Goal: Information Seeking & Learning: Check status

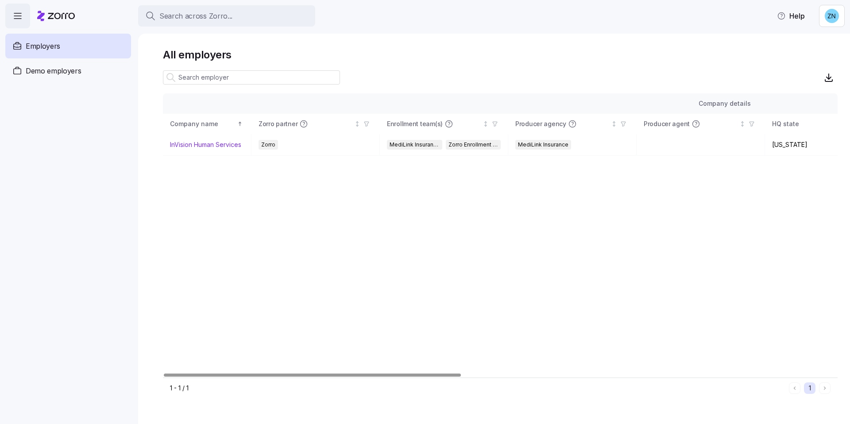
click at [221, 5] on button "Search across Zorro..." at bounding box center [226, 15] width 177 height 21
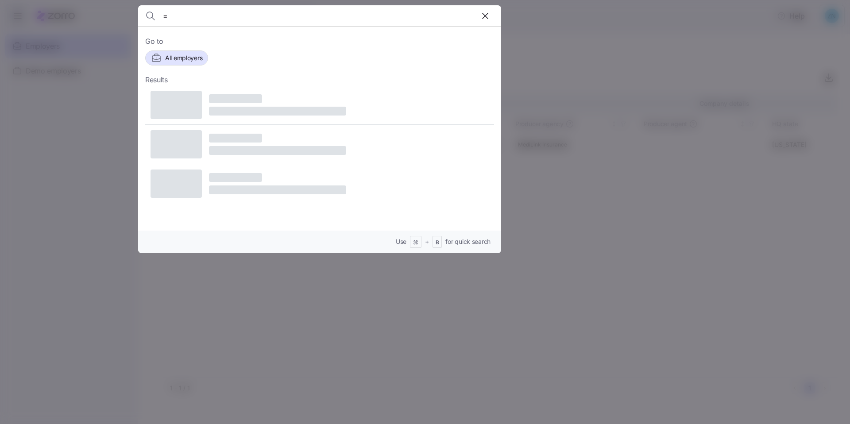
type input "="
click at [816, 230] on div at bounding box center [425, 212] width 850 height 424
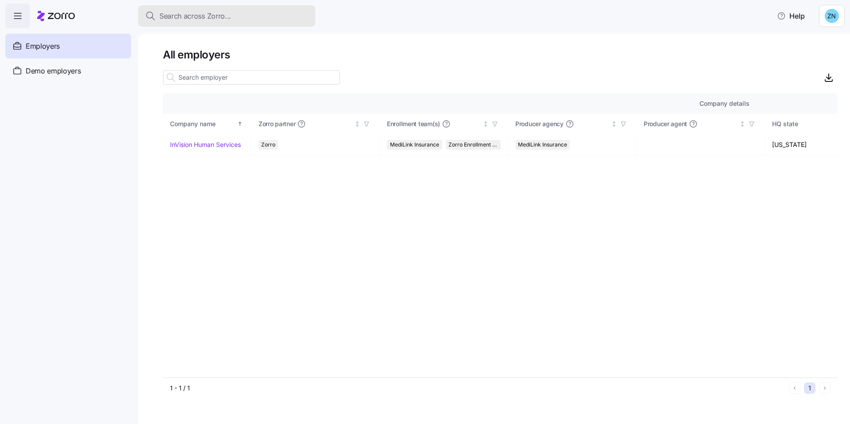
click at [270, 12] on div "Search across Zorro..." at bounding box center [226, 16] width 163 height 11
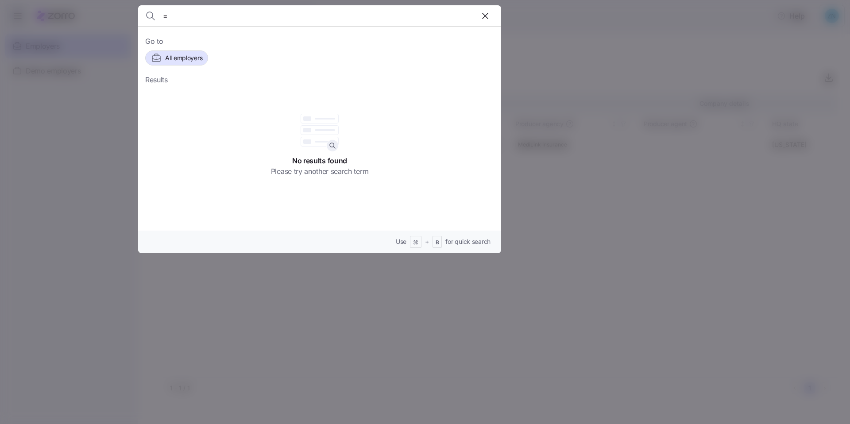
click at [633, 78] on div at bounding box center [425, 212] width 850 height 424
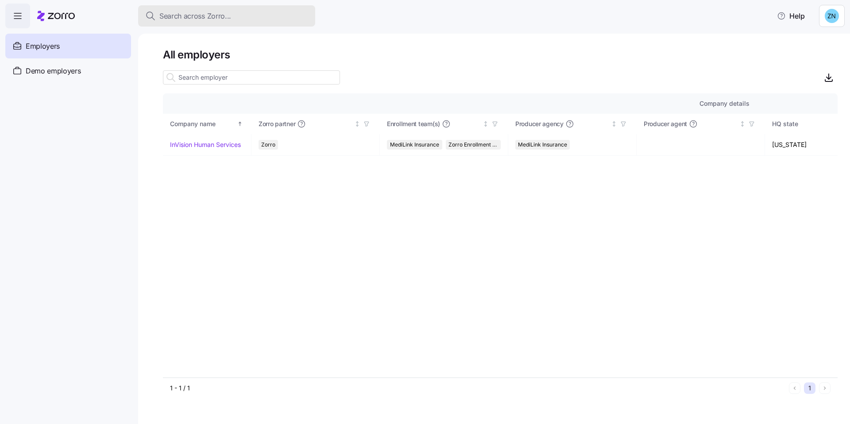
click at [304, 12] on div "Search across Zorro..." at bounding box center [226, 16] width 163 height 11
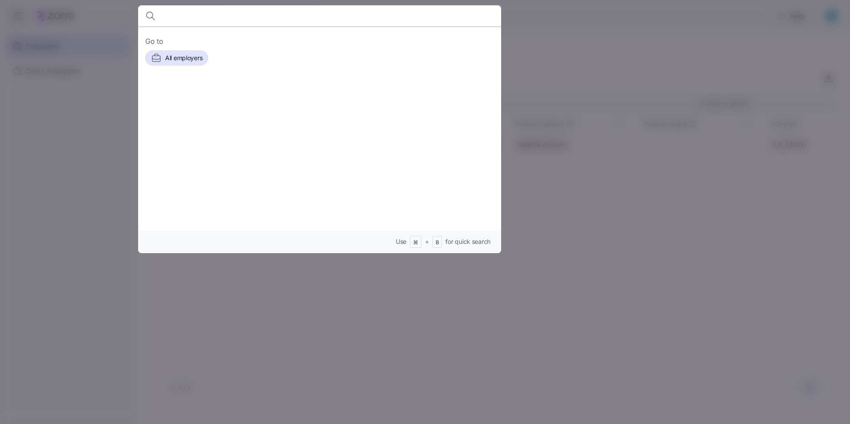
type input "="
click at [655, 212] on div at bounding box center [425, 212] width 850 height 424
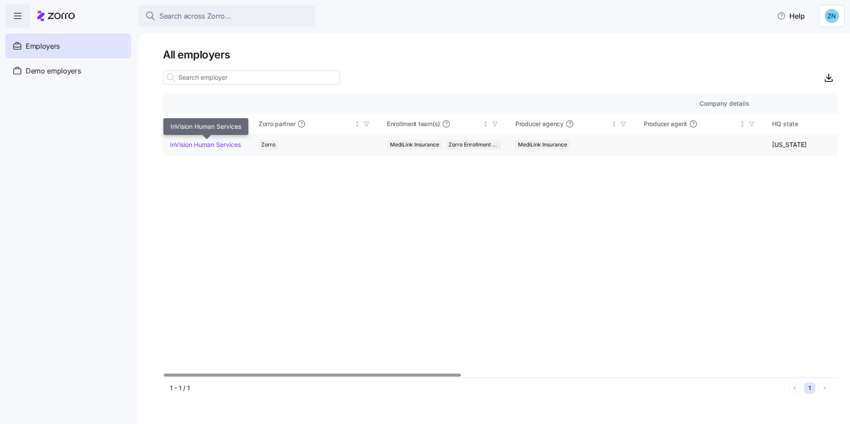
click at [226, 143] on link "InVision Human Services" at bounding box center [205, 144] width 71 height 9
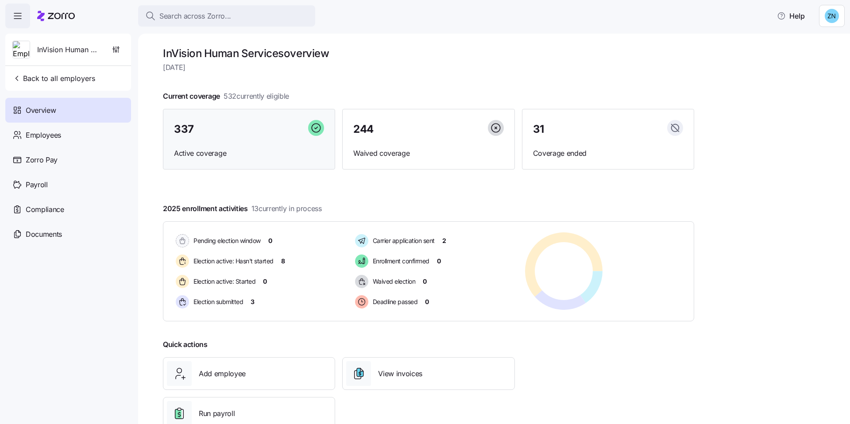
scroll to position [2, 0]
click at [175, 101] on span "Current coverage 532 currently eligible" at bounding box center [226, 95] width 126 height 11
click at [236, 125] on div "337" at bounding box center [249, 129] width 150 height 19
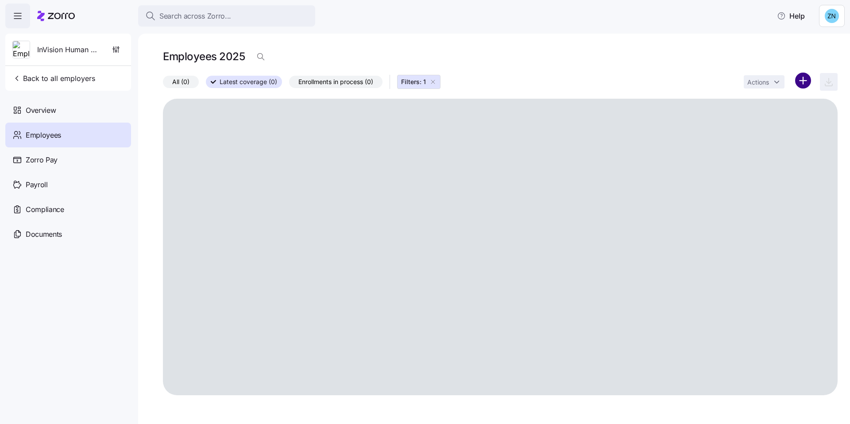
click at [802, 77] on html "Search across Zorro... Help InVision Human Services Back to all employers Overv…" at bounding box center [425, 209] width 850 height 419
click at [736, 48] on html "Search across Zorro... Help InVision Human Services Back to all employers Overv…" at bounding box center [425, 209] width 850 height 419
click at [836, 81] on div "Actions" at bounding box center [791, 82] width 94 height 19
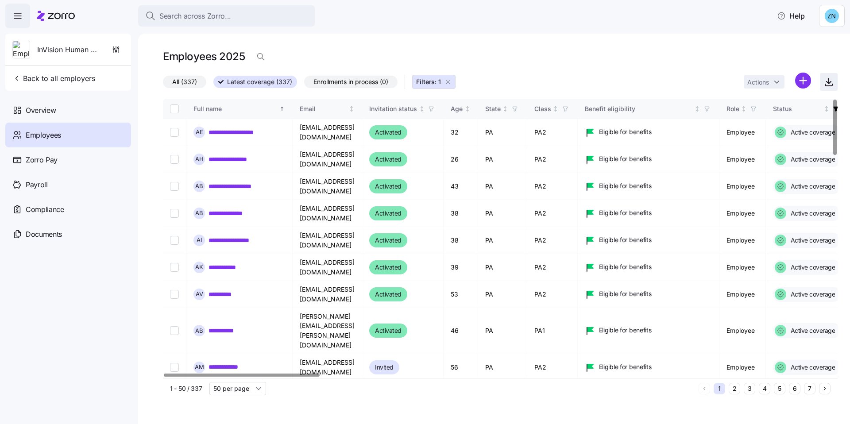
click at [826, 76] on span "button" at bounding box center [829, 82] width 17 height 17
click at [225, 17] on span "Search across Zorro..." at bounding box center [195, 16] width 72 height 11
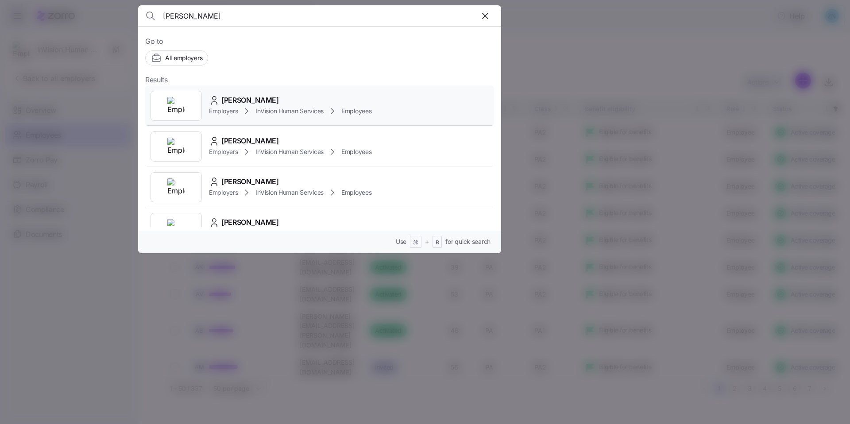
type input "[PERSON_NAME]"
click at [273, 101] on div "[PERSON_NAME]" at bounding box center [290, 100] width 163 height 11
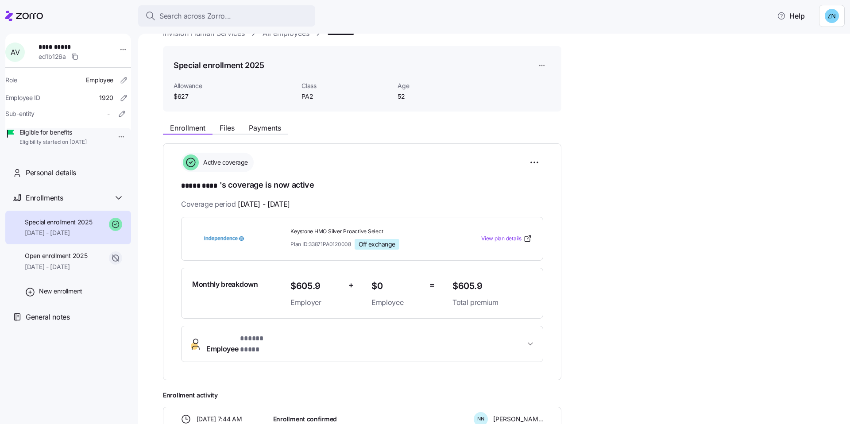
scroll to position [47, 0]
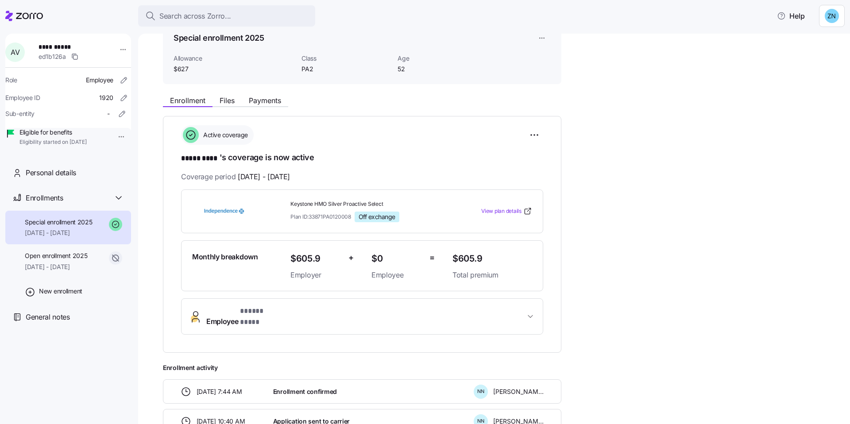
click at [266, 306] on span "* ***** **** *" at bounding box center [261, 311] width 42 height 11
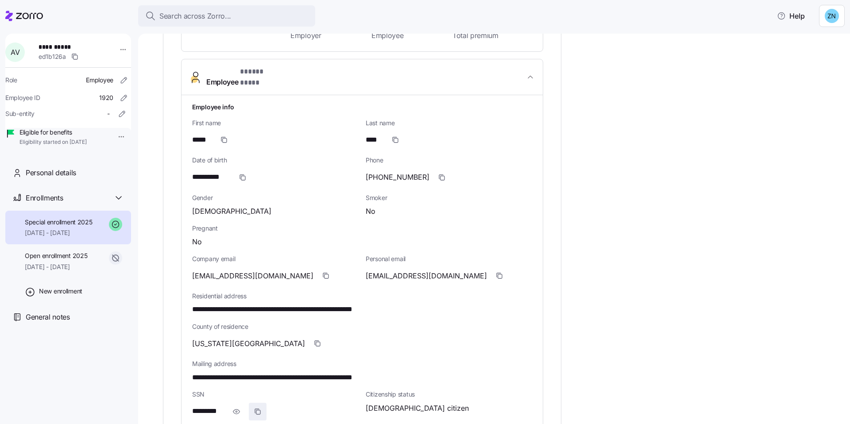
scroll to position [287, 0]
click at [233, 406] on icon "button" at bounding box center [236, 411] width 9 height 11
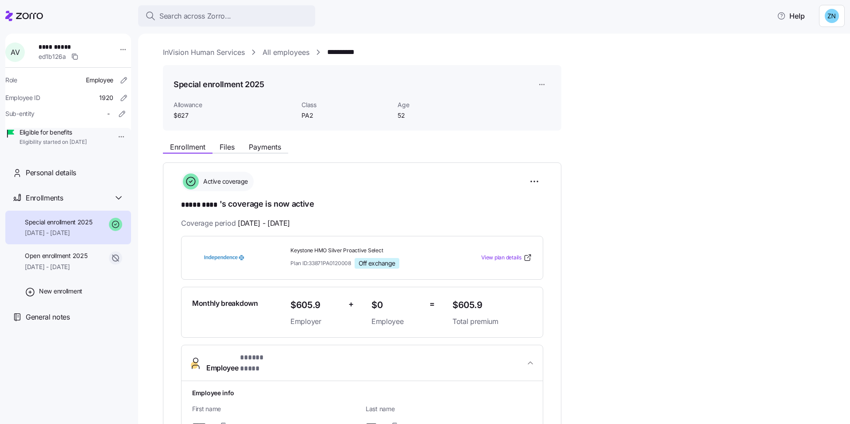
scroll to position [0, 0]
drag, startPoint x: 244, startPoint y: 140, endPoint x: 254, endPoint y: 147, distance: 11.9
click at [247, 143] on div "Enrollment Files Payments" at bounding box center [362, 147] width 399 height 16
click at [257, 147] on span "Payments" at bounding box center [265, 147] width 32 height 7
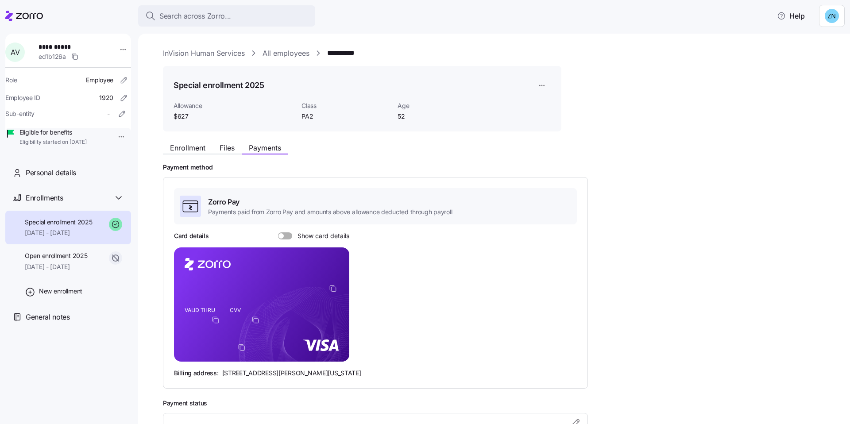
click at [260, 317] on foreignobject at bounding box center [257, 321] width 11 height 11
click at [254, 322] on icon "copy-to-clipboard" at bounding box center [256, 320] width 8 height 8
click at [260, 321] on foreignobject at bounding box center [257, 321] width 11 height 11
click at [258, 322] on icon "copy-to-clipboard" at bounding box center [256, 320] width 8 height 8
click at [254, 322] on icon "copy-to-clipboard" at bounding box center [256, 320] width 8 height 8
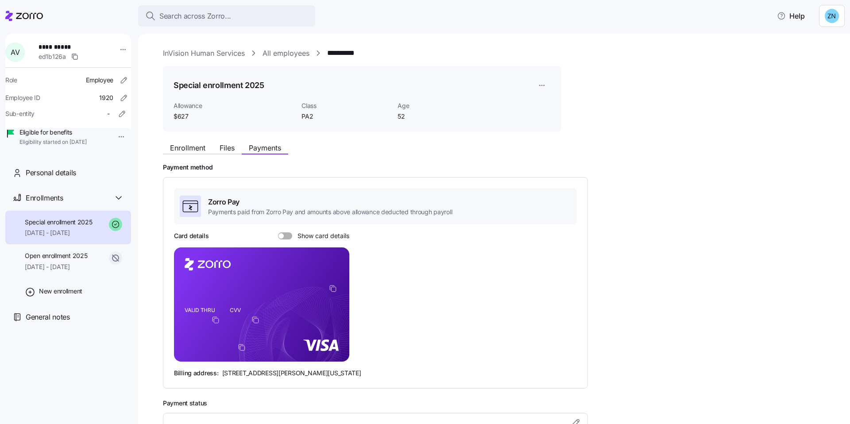
click at [287, 237] on span at bounding box center [288, 235] width 9 height 7
click at [278, 232] on input "Show card details" at bounding box center [278, 232] width 0 height 0
click at [216, 12] on span "Search across Zorro..." at bounding box center [195, 16] width 72 height 11
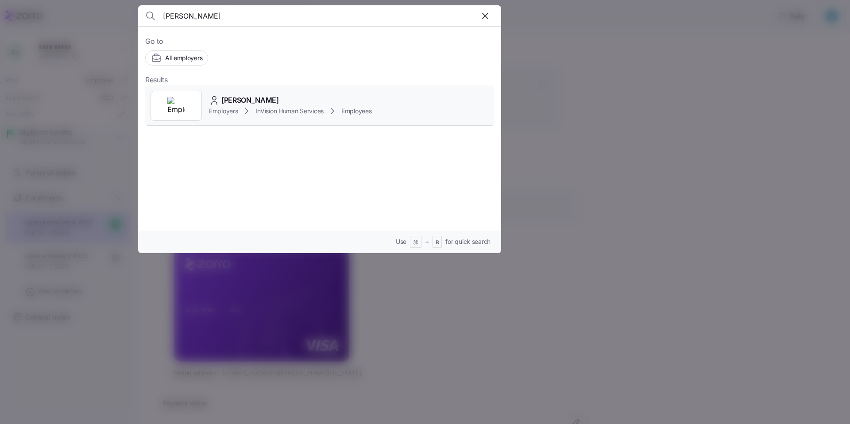
type input "[PERSON_NAME]"
click at [305, 107] on span "InVision Human Services" at bounding box center [290, 111] width 68 height 9
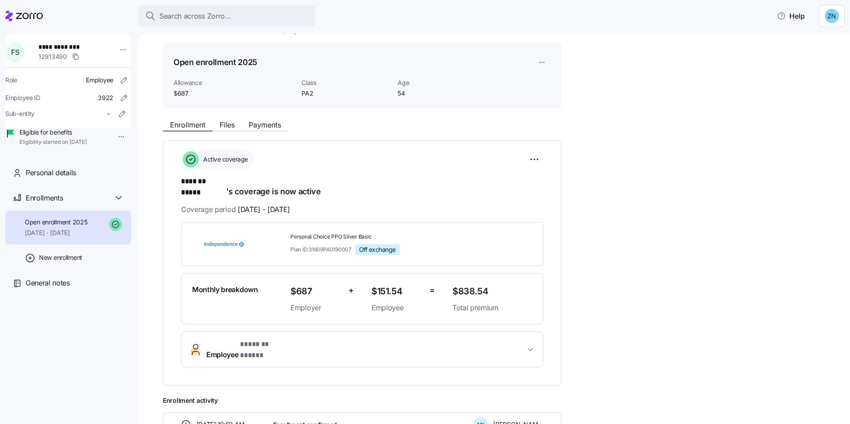
scroll to position [34, 0]
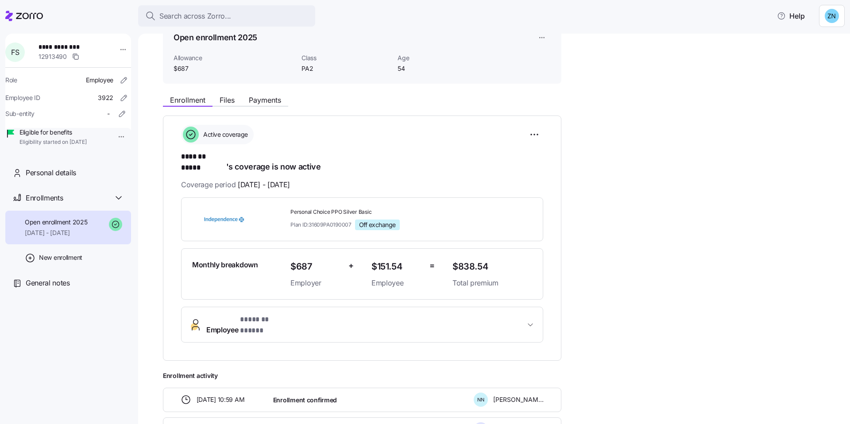
click at [316, 318] on button "Employee * ******* ***** *" at bounding box center [362, 324] width 361 height 35
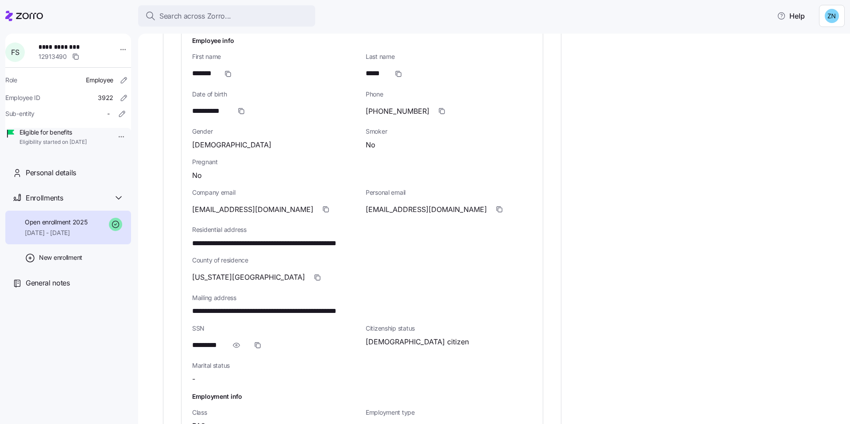
scroll to position [368, 0]
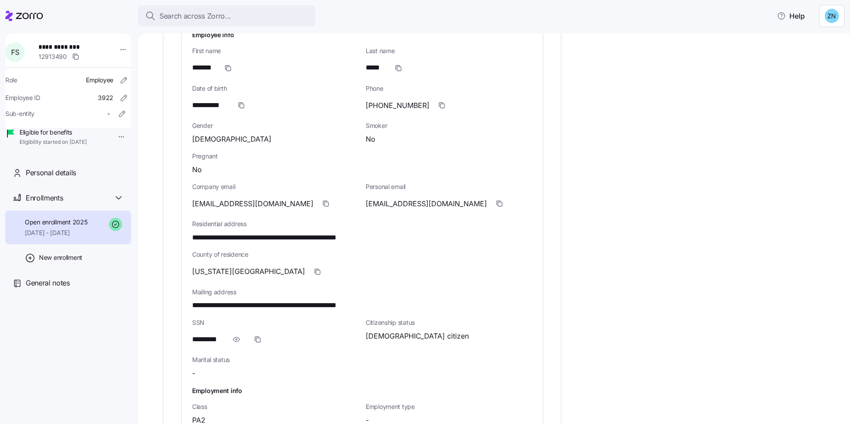
click at [227, 331] on div "*********" at bounding box center [275, 340] width 167 height 18
click at [231, 331] on span "button" at bounding box center [236, 339] width 17 height 17
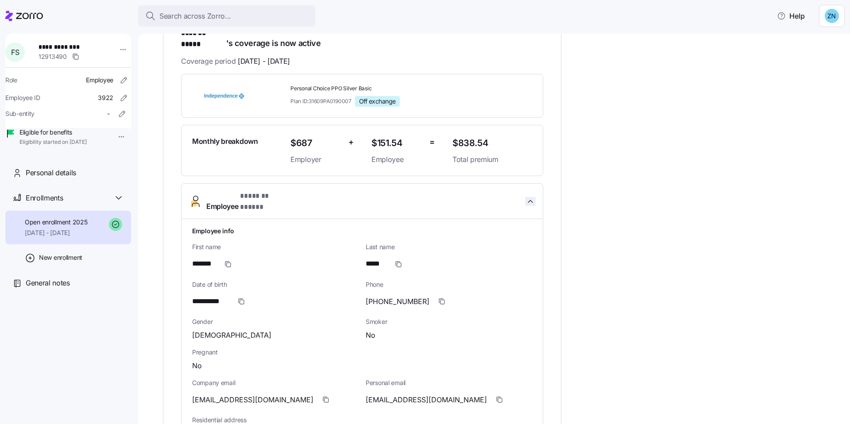
click at [534, 197] on icon "button" at bounding box center [530, 201] width 9 height 9
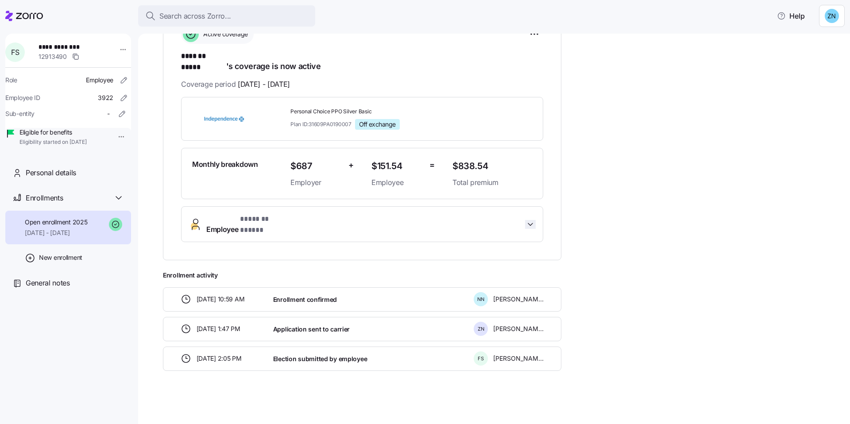
scroll to position [132, 0]
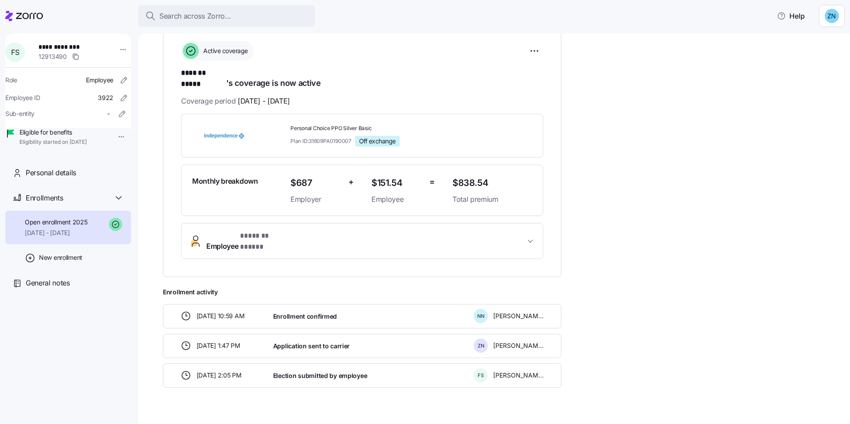
click at [348, 231] on span "Employee * ******* ***** *" at bounding box center [365, 241] width 319 height 21
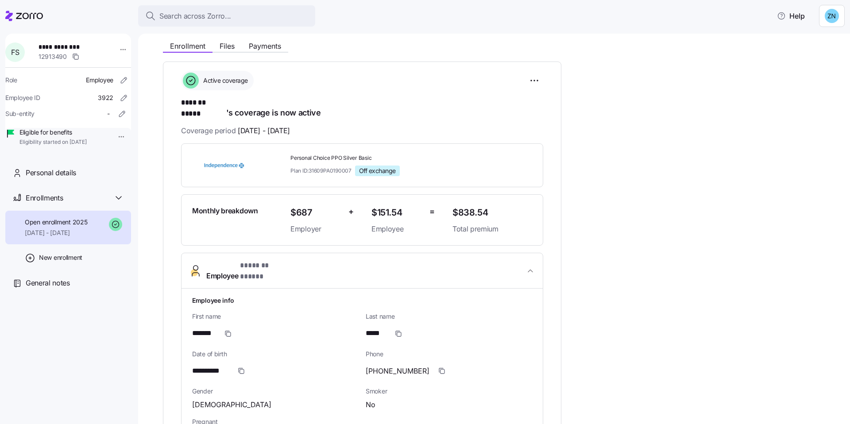
scroll to position [0, 0]
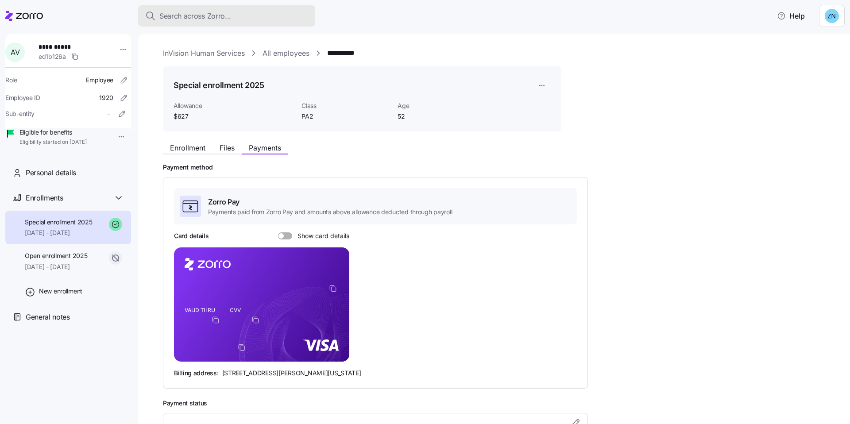
click at [227, 20] on span "Search across Zorro..." at bounding box center [195, 16] width 72 height 11
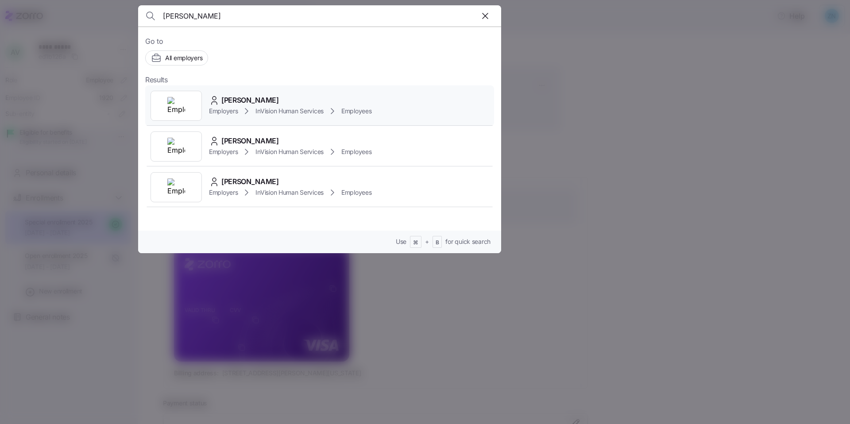
type input "[PERSON_NAME]"
click at [300, 107] on span "InVision Human Services" at bounding box center [290, 111] width 68 height 9
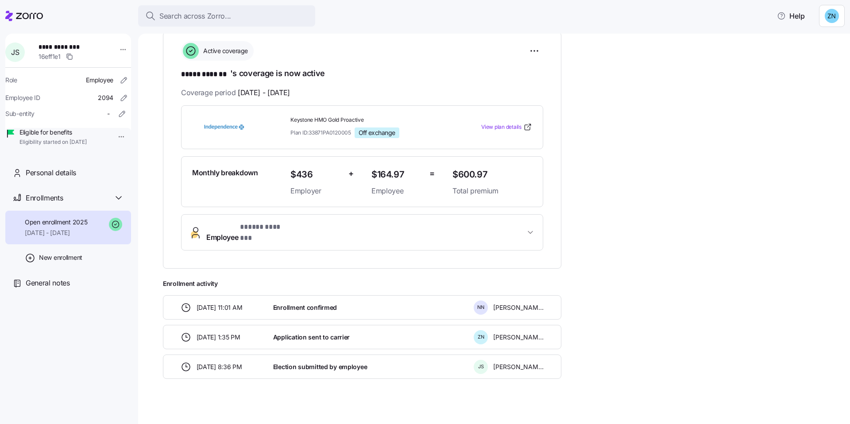
click at [469, 226] on span "Employee * ***** ******* *" at bounding box center [365, 232] width 319 height 21
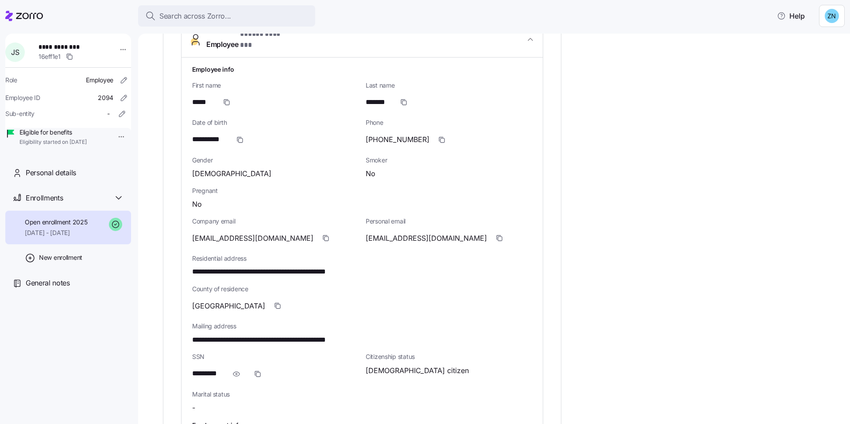
scroll to position [328, 0]
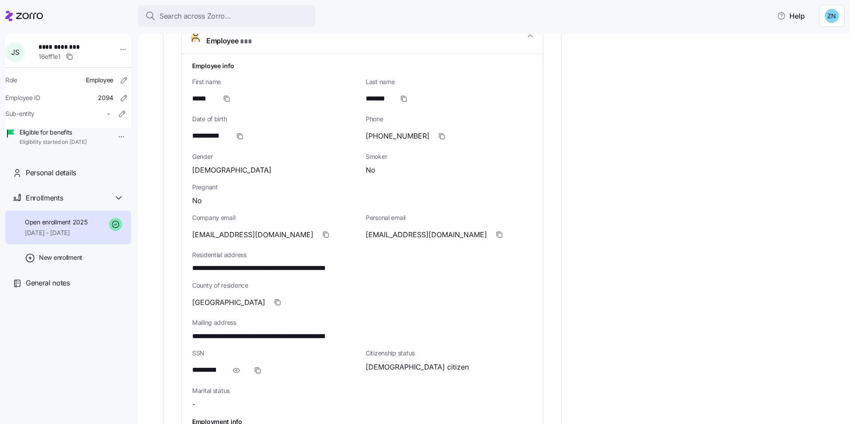
click at [237, 365] on icon "button" at bounding box center [236, 370] width 9 height 11
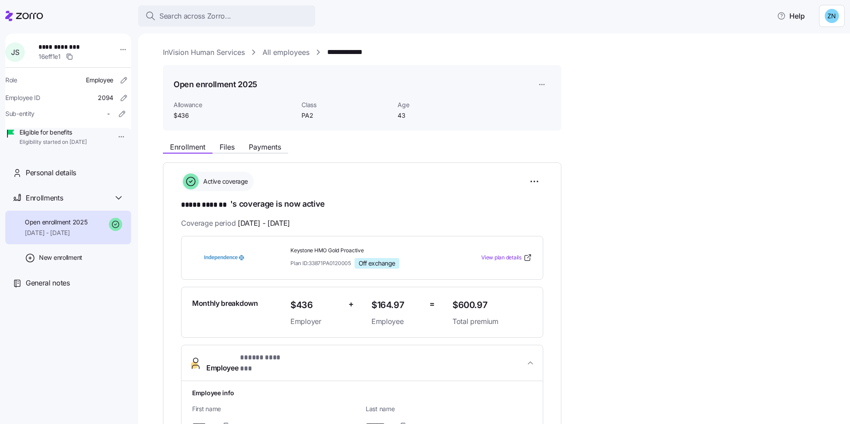
scroll to position [0, 0]
click at [248, 15] on div "Search across Zorro..." at bounding box center [226, 16] width 163 height 11
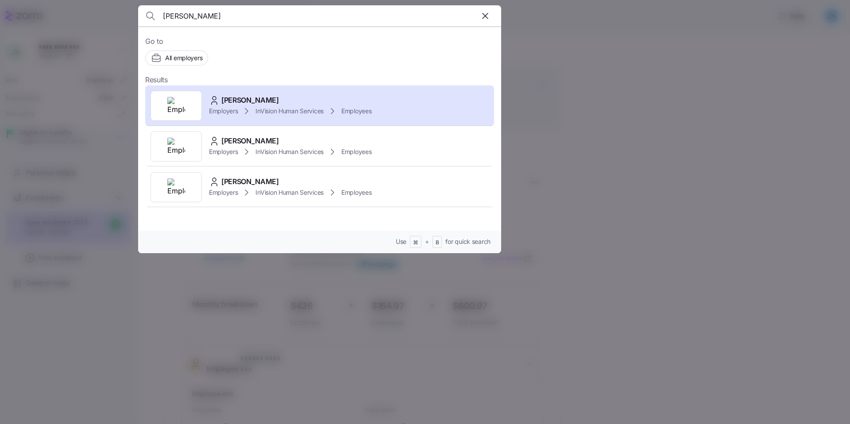
type input "[PERSON_NAME]"
click at [305, 10] on input "[PERSON_NAME]" at bounding box center [276, 15] width 227 height 21
